Goal: Information Seeking & Learning: Learn about a topic

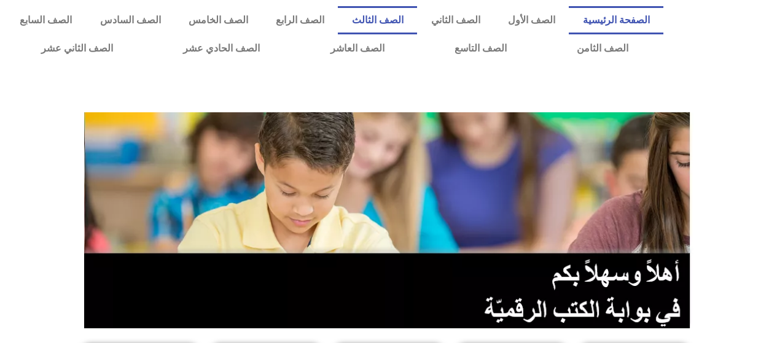
click at [401, 23] on link "الصف الثالث" at bounding box center [377, 20] width 79 height 28
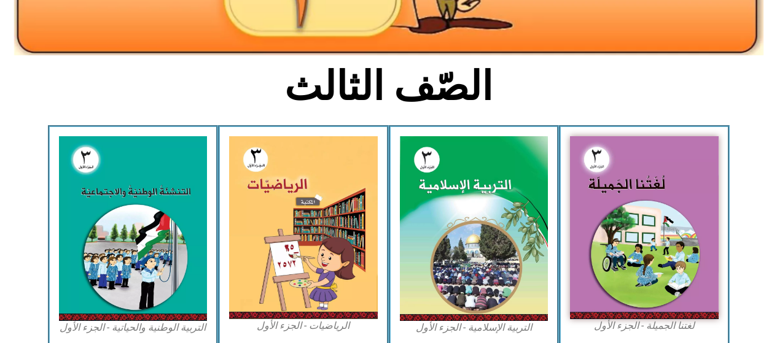
scroll to position [256, 0]
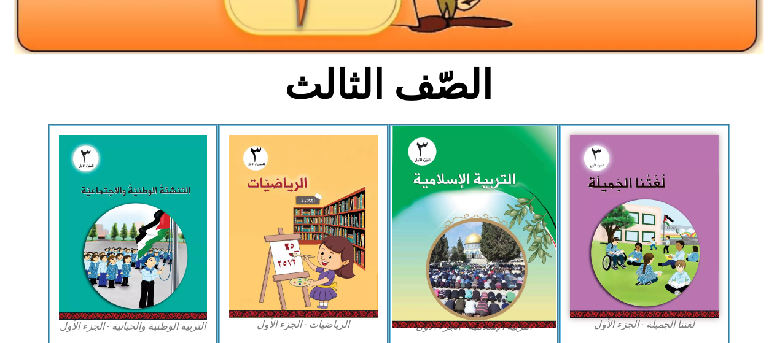
click at [417, 222] on img at bounding box center [473, 227] width 163 height 203
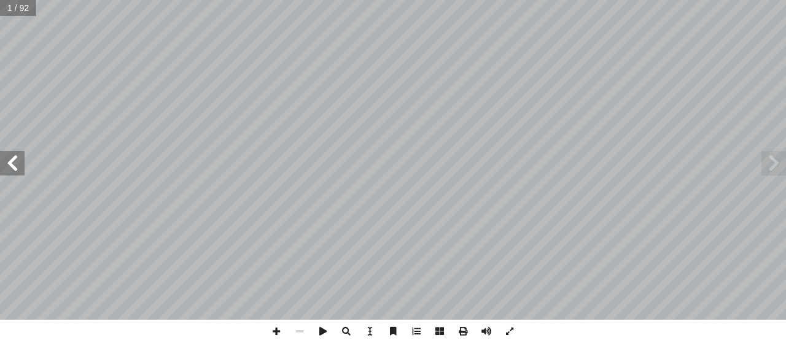
click at [12, 163] on span at bounding box center [12, 163] width 25 height 25
click at [5, 163] on span at bounding box center [12, 163] width 25 height 25
click at [11, 163] on span at bounding box center [12, 163] width 25 height 25
click at [8, 161] on span at bounding box center [12, 163] width 25 height 25
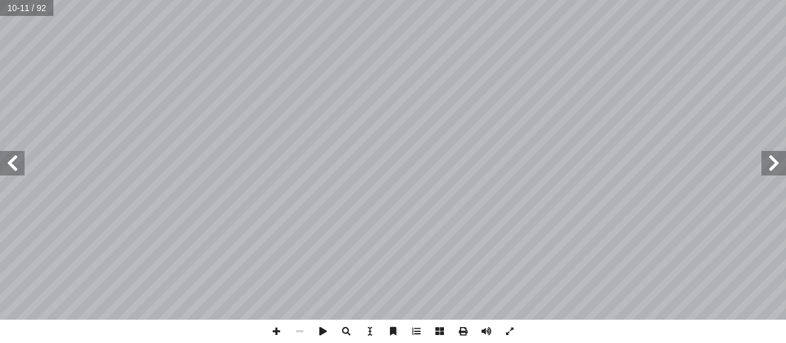
click at [5, 160] on span at bounding box center [12, 163] width 25 height 25
click at [15, 161] on span at bounding box center [12, 163] width 25 height 25
click at [768, 168] on span at bounding box center [773, 163] width 25 height 25
click at [18, 157] on span at bounding box center [12, 163] width 25 height 25
